Goal: Find specific page/section: Find specific page/section

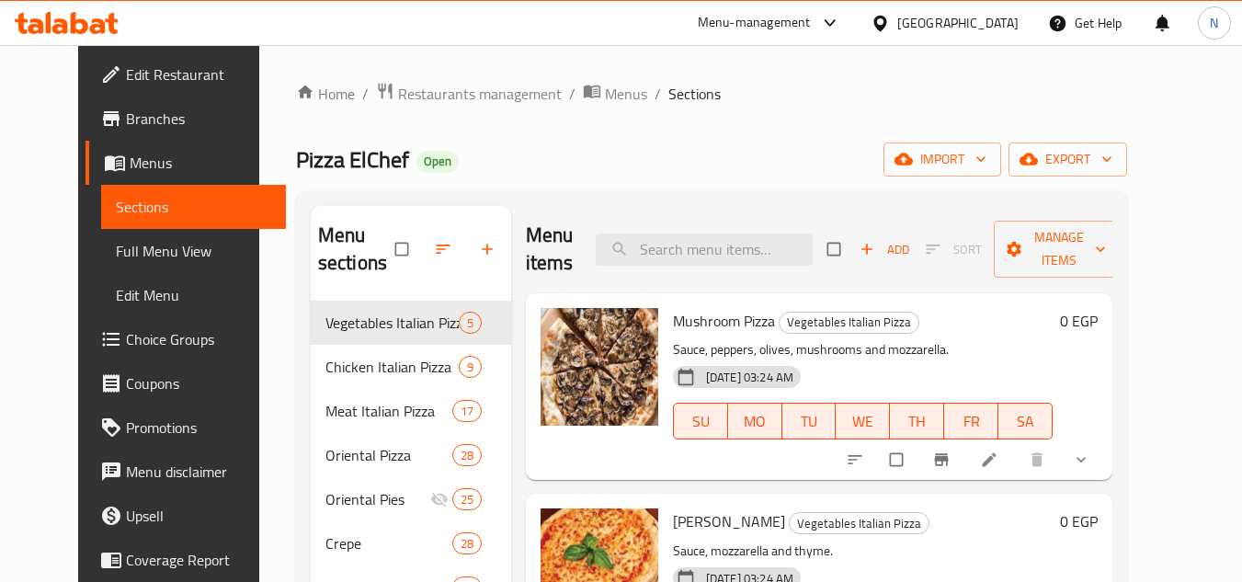
click at [1002, 13] on div "[GEOGRAPHIC_DATA]" at bounding box center [957, 23] width 121 height 20
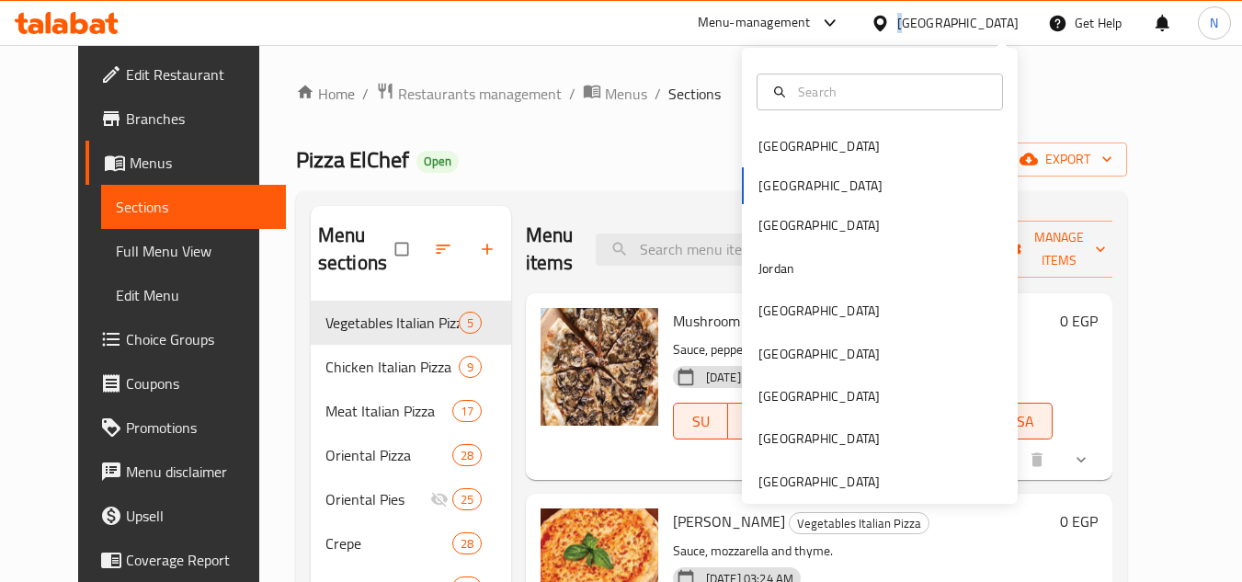
click at [989, 25] on div "[GEOGRAPHIC_DATA]" at bounding box center [957, 23] width 121 height 20
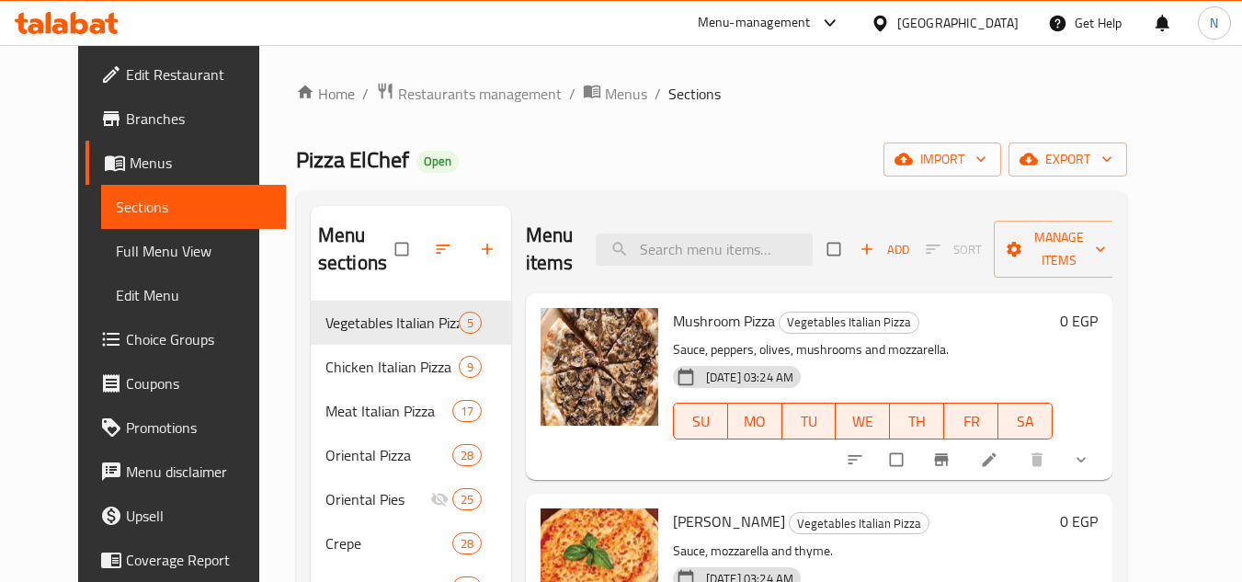
click at [1005, 28] on div "[GEOGRAPHIC_DATA]" at bounding box center [957, 23] width 121 height 20
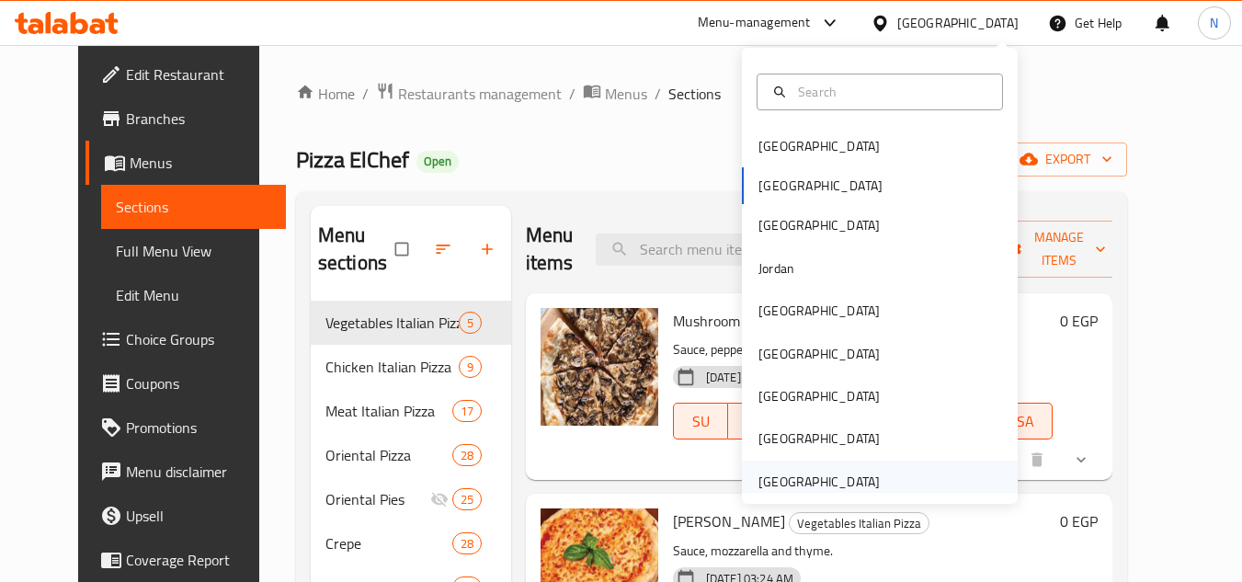
click at [875, 470] on div "[GEOGRAPHIC_DATA]" at bounding box center [819, 481] width 151 height 42
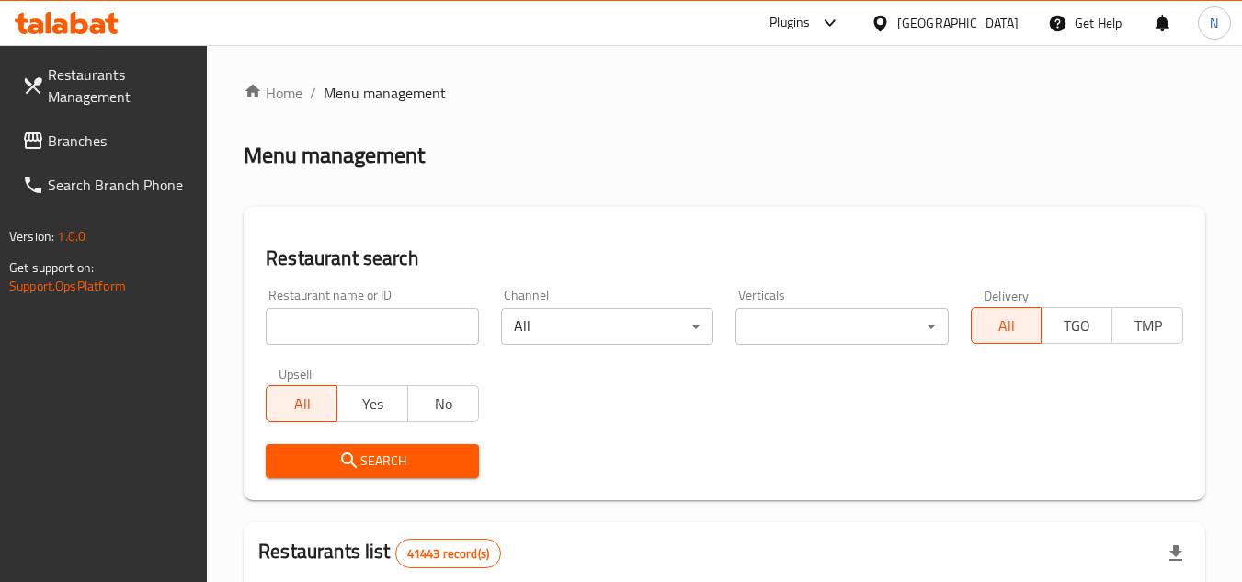
click at [374, 327] on input "search" at bounding box center [372, 326] width 212 height 37
paste input "776882"
type input "776882"
click button "Search" at bounding box center [372, 461] width 212 height 34
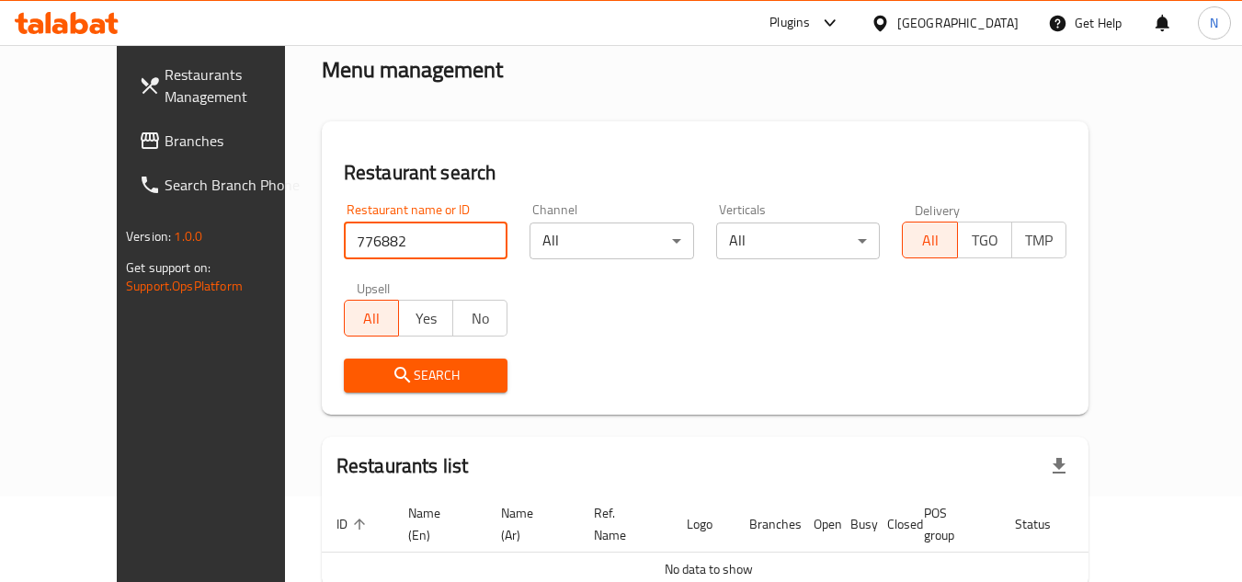
scroll to position [169, 0]
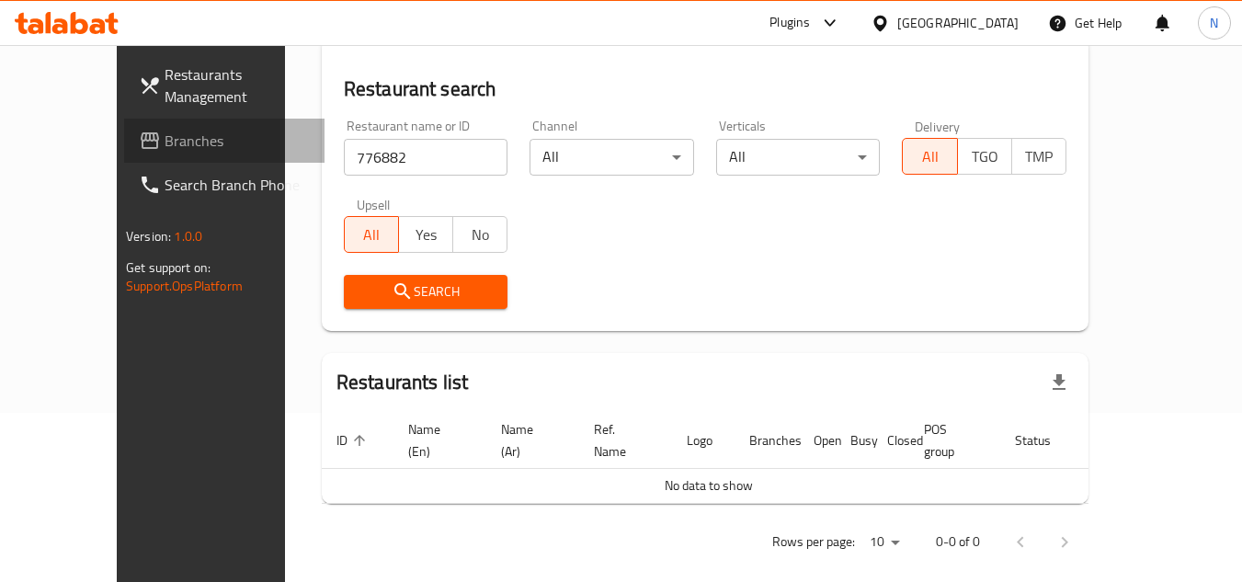
click at [165, 150] on span "Branches" at bounding box center [237, 141] width 145 height 22
